Goal: Entertainment & Leisure: Consume media (video, audio)

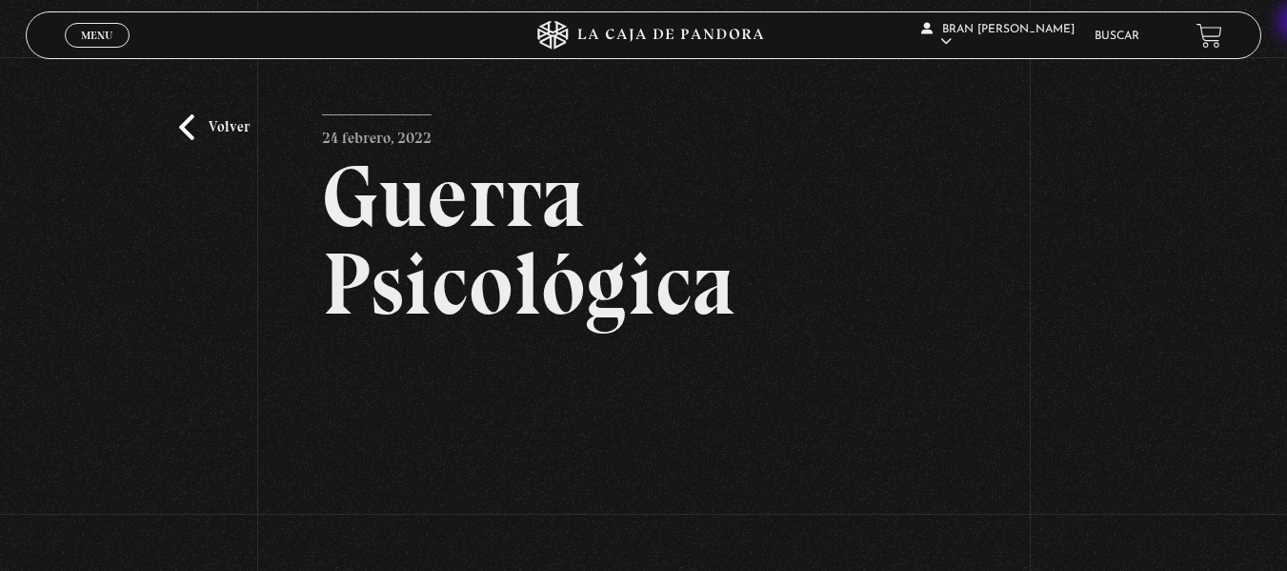
scroll to position [251, 0]
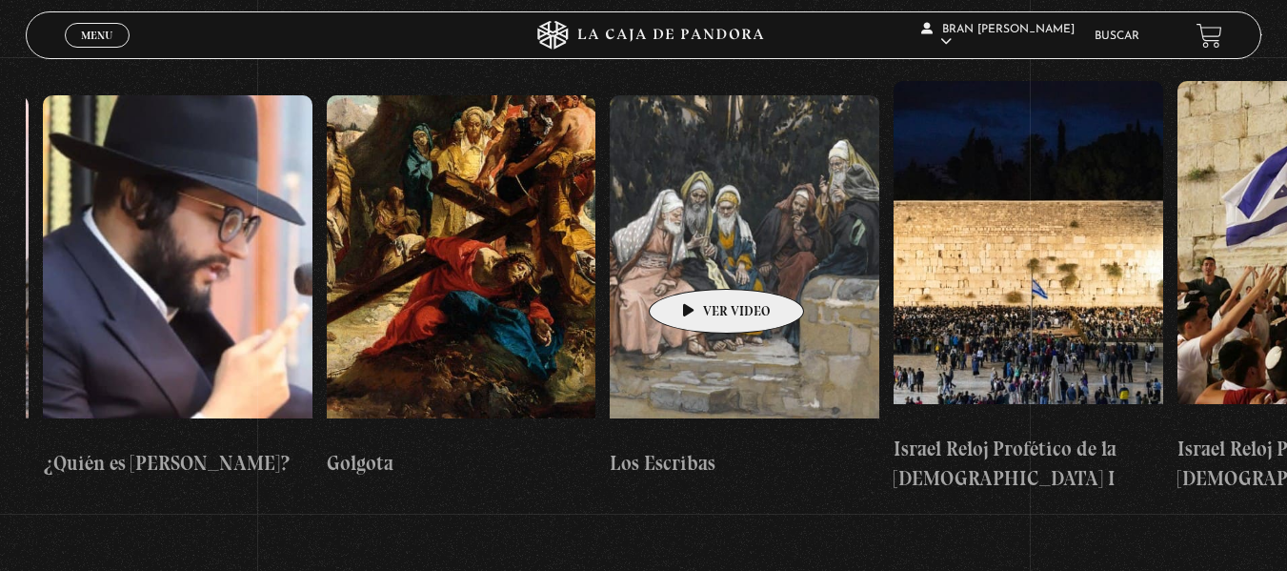
scroll to position [0, 30875]
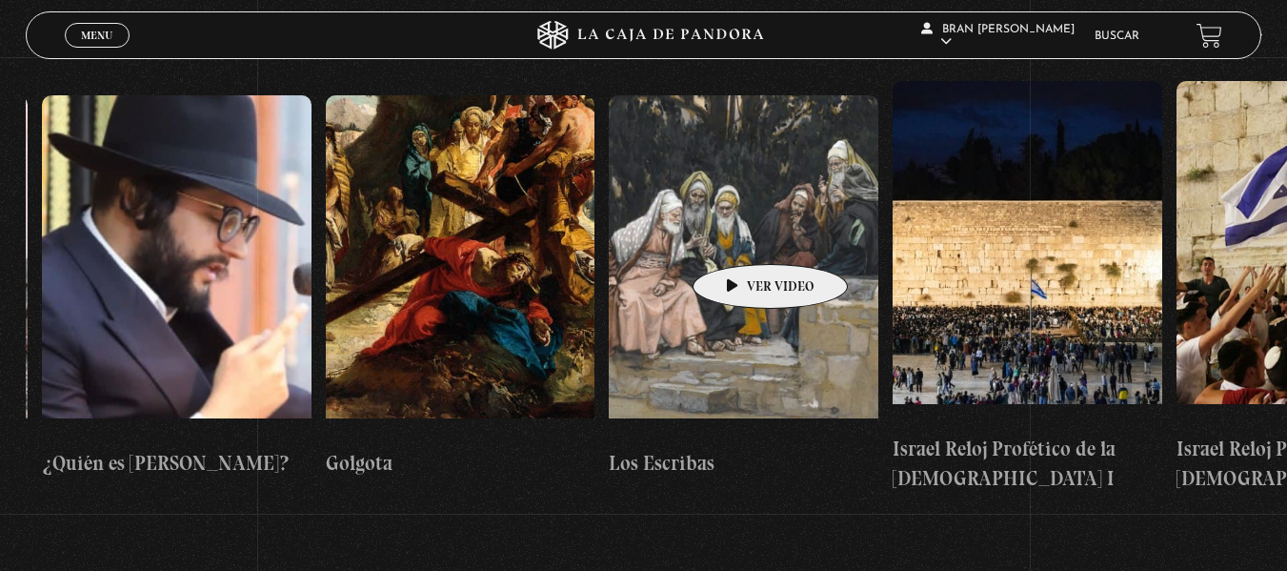
click at [740, 235] on figure at bounding box center [744, 266] width 270 height 343
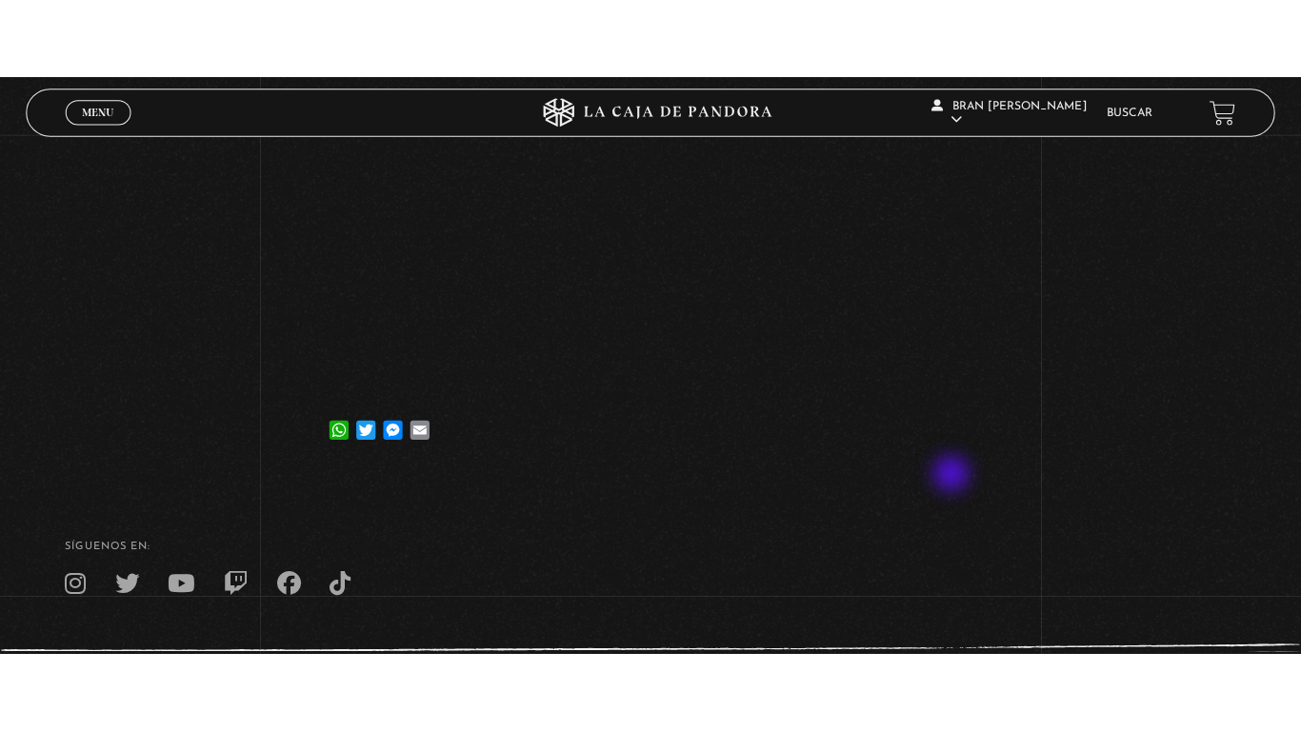
scroll to position [313, 0]
